Goal: Communication & Community: Answer question/provide support

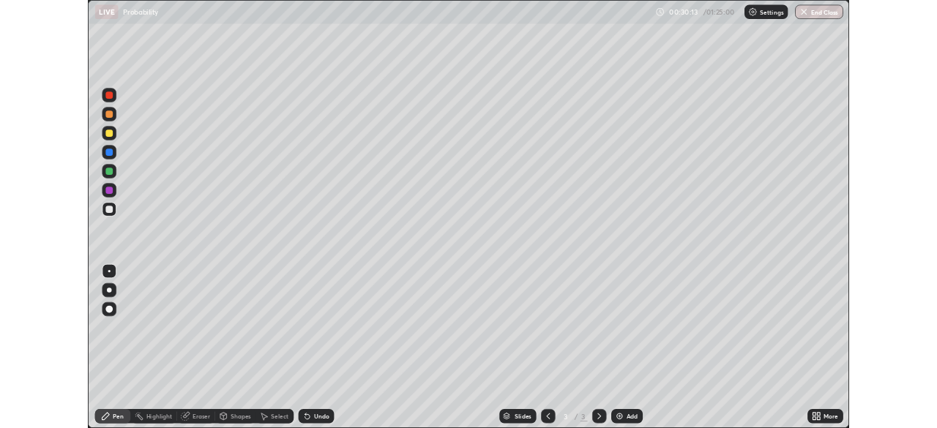
scroll to position [527, 937]
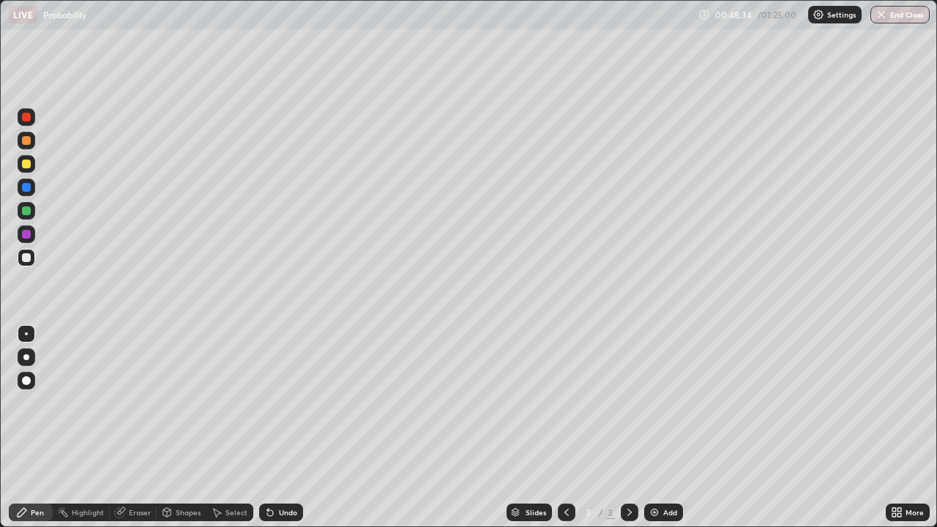
click at [652, 511] on img at bounding box center [655, 513] width 12 height 12
click at [274, 510] on icon at bounding box center [270, 513] width 12 height 12
click at [273, 506] on div "Undo" at bounding box center [281, 513] width 44 height 18
click at [275, 507] on div "Undo" at bounding box center [281, 513] width 44 height 18
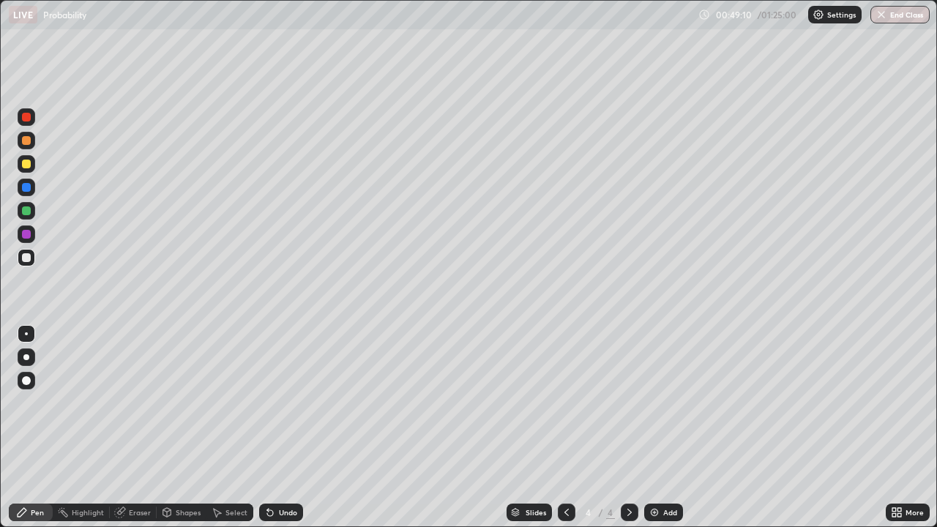
click at [274, 506] on div "Undo" at bounding box center [281, 513] width 44 height 18
click at [275, 507] on div "Undo" at bounding box center [281, 513] width 44 height 18
click at [139, 512] on div "Eraser" at bounding box center [140, 512] width 22 height 7
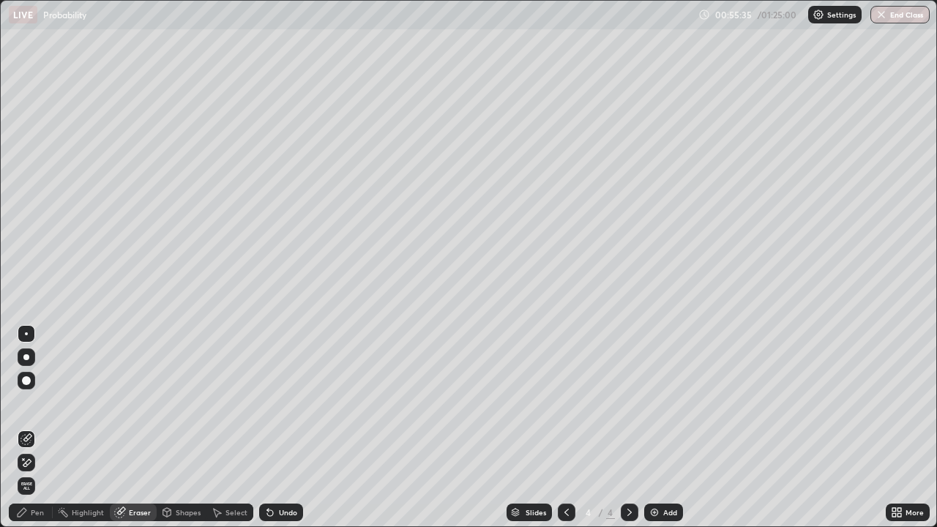
click at [659, 517] on img at bounding box center [655, 513] width 12 height 12
click at [39, 518] on div "Pen" at bounding box center [31, 513] width 44 height 18
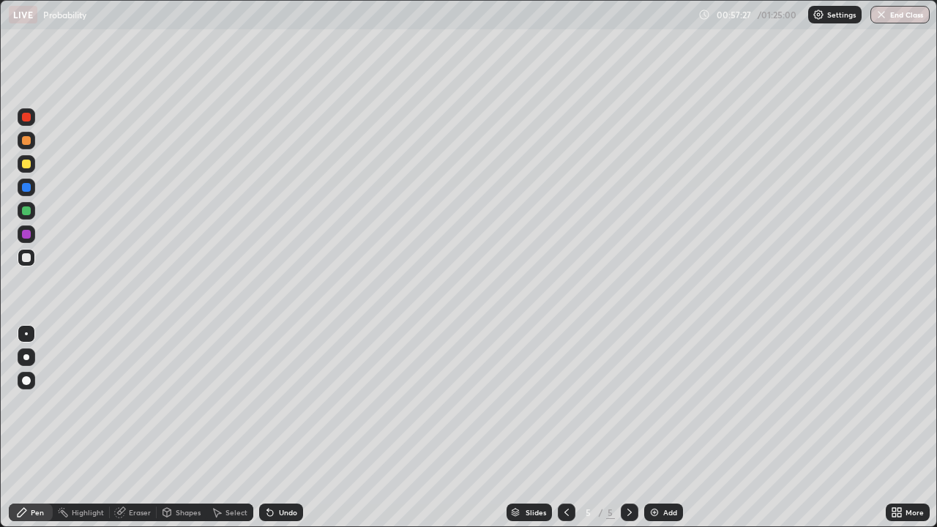
click at [567, 512] on icon at bounding box center [567, 513] width 12 height 12
click at [628, 512] on icon at bounding box center [630, 513] width 12 height 12
click at [564, 510] on icon at bounding box center [567, 513] width 12 height 12
click at [564, 513] on icon at bounding box center [567, 513] width 12 height 12
click at [621, 515] on div at bounding box center [630, 513] width 18 height 18
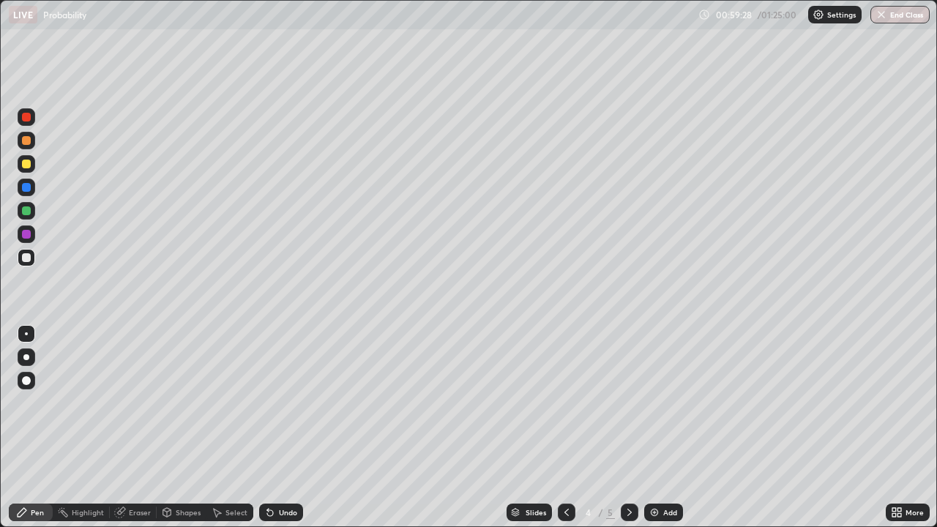
click at [628, 512] on icon at bounding box center [630, 513] width 12 height 12
click at [572, 508] on div at bounding box center [567, 513] width 18 height 18
click at [629, 514] on icon at bounding box center [630, 513] width 12 height 12
click at [657, 510] on img at bounding box center [655, 513] width 12 height 12
click at [888, 18] on button "End Class" at bounding box center [901, 15] width 58 height 18
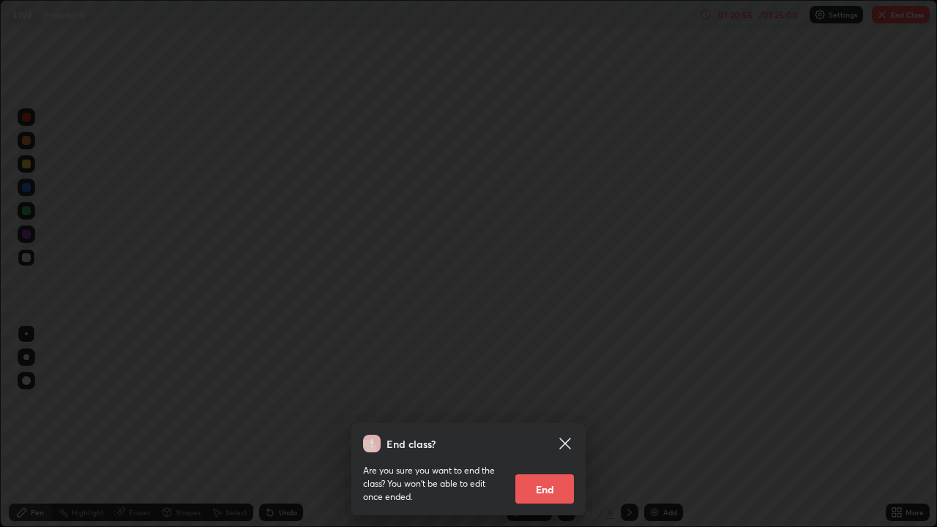
click at [560, 493] on button "End" at bounding box center [544, 488] width 59 height 29
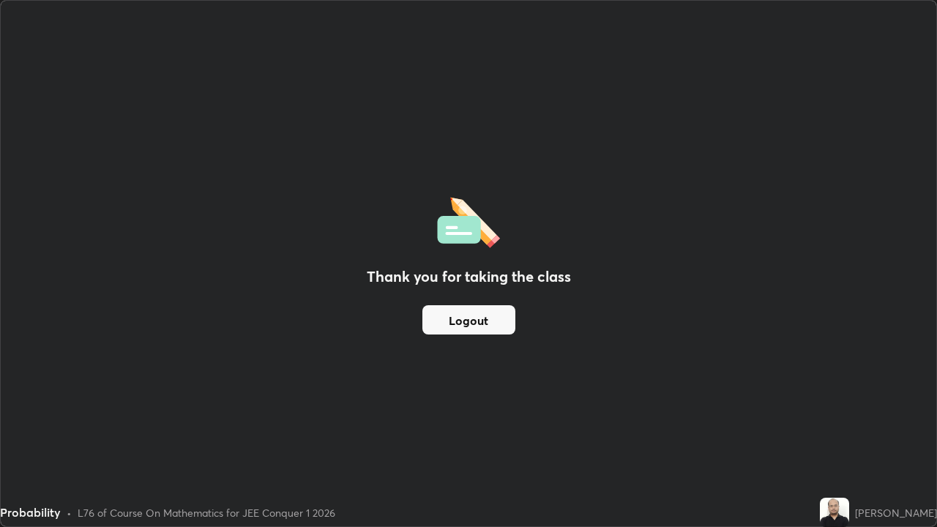
click at [485, 321] on button "Logout" at bounding box center [468, 319] width 93 height 29
click at [481, 321] on button "Logout" at bounding box center [468, 319] width 93 height 29
click at [478, 317] on button "Logout" at bounding box center [468, 319] width 93 height 29
click at [471, 315] on button "Logout" at bounding box center [468, 319] width 93 height 29
click at [463, 314] on button "Logout" at bounding box center [468, 319] width 93 height 29
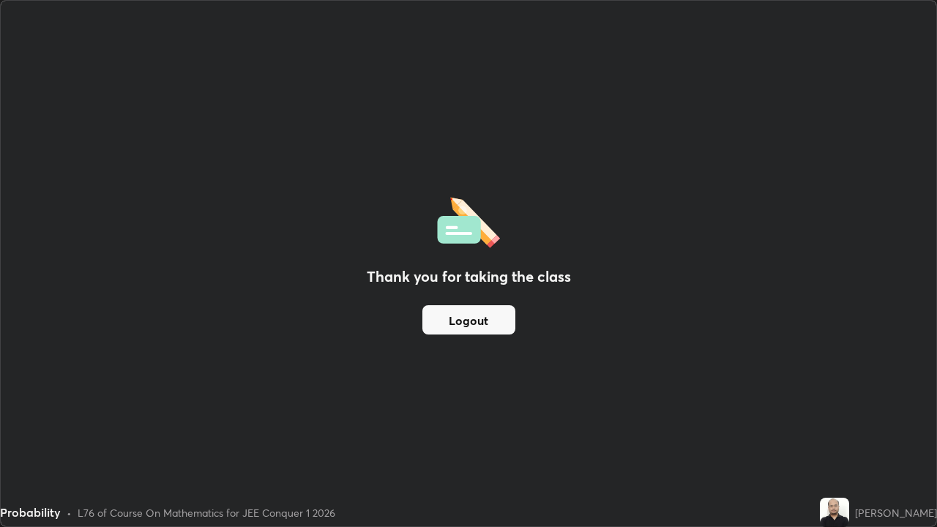
click at [302, 253] on div "Thank you for taking the class Logout" at bounding box center [469, 264] width 936 height 526
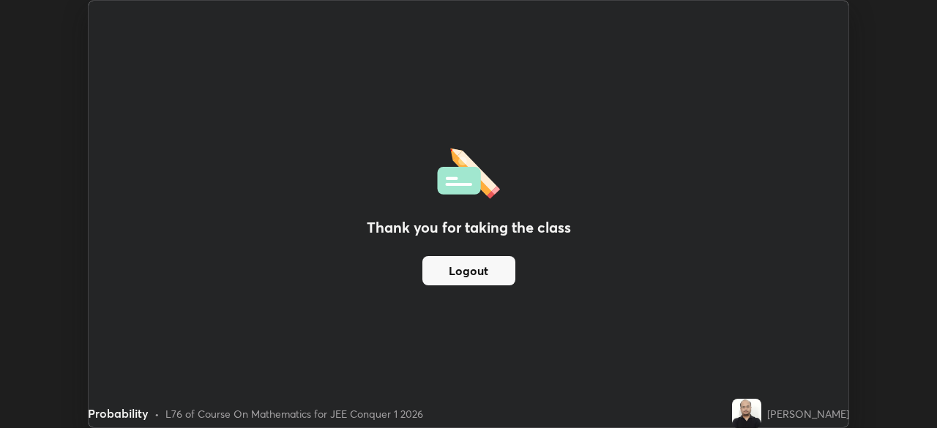
scroll to position [72781, 72272]
